Goal: Find specific page/section: Find specific page/section

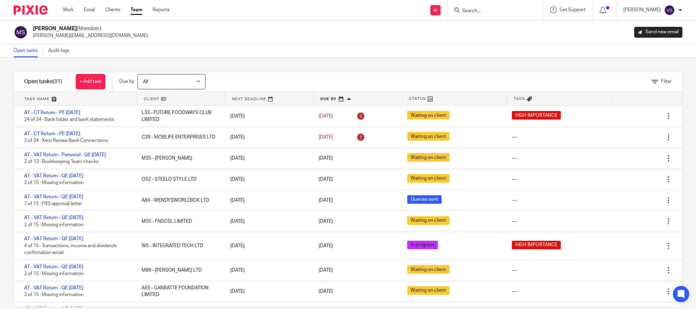
click at [471, 12] on input "Search" at bounding box center [492, 11] width 61 height 6
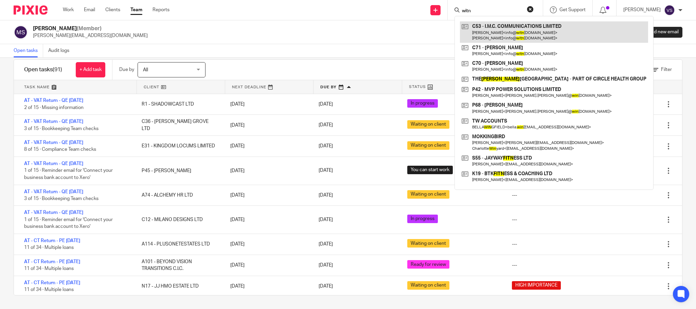
type input "witn"
click at [528, 33] on link at bounding box center [554, 31] width 188 height 21
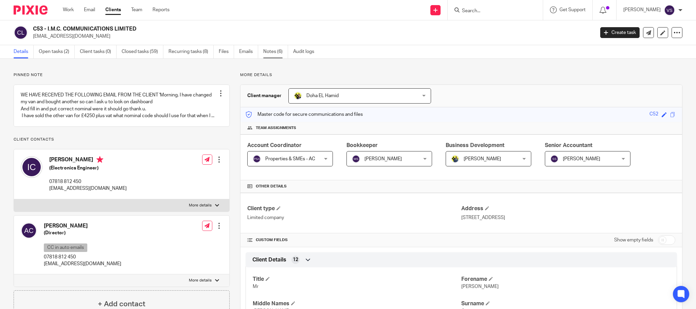
click at [272, 52] on link "Notes (6)" at bounding box center [275, 51] width 25 height 13
